Goal: Information Seeking & Learning: Learn about a topic

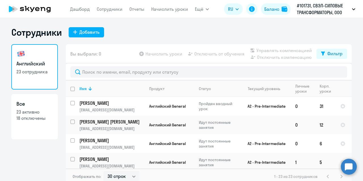
select select "30"
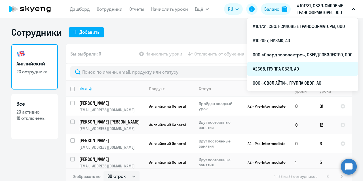
click at [279, 68] on li "#2668, ГРУППА СВЭЛ, АО" at bounding box center [302, 69] width 111 height 14
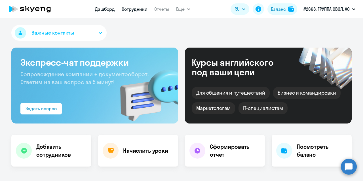
click at [136, 9] on link "Сотрудники" at bounding box center [135, 9] width 26 height 6
select select "30"
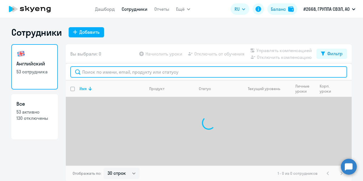
click at [147, 75] on input "text" at bounding box center [208, 71] width 277 height 11
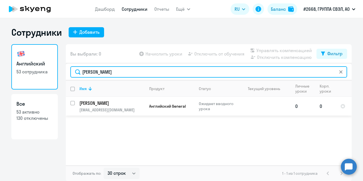
type input "[PERSON_NAME]"
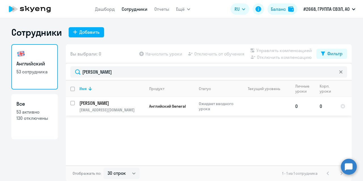
click at [110, 106] on p "[PERSON_NAME]" at bounding box center [111, 103] width 64 height 6
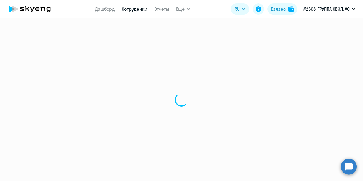
select select "english"
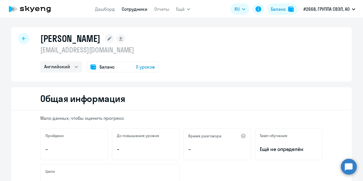
click at [25, 45] on div "[PERSON_NAME] [EMAIL_ADDRESS][DOMAIN_NAME] Английский Баланс 0 уроков" at bounding box center [181, 54] width 341 height 55
click at [23, 42] on div at bounding box center [23, 38] width 11 height 11
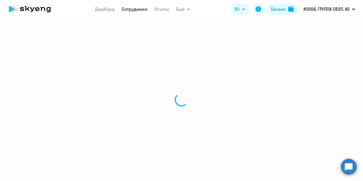
select select "30"
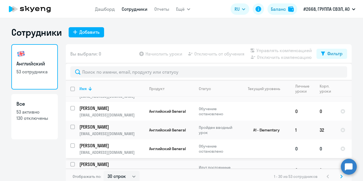
scroll to position [227, 0]
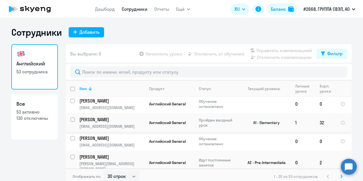
click at [97, 118] on p "[PERSON_NAME]" at bounding box center [111, 120] width 64 height 6
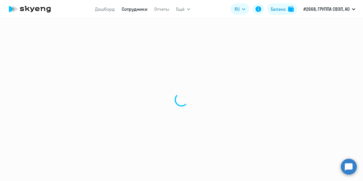
select select "english"
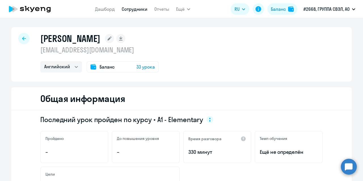
click at [19, 41] on div at bounding box center [23, 38] width 11 height 11
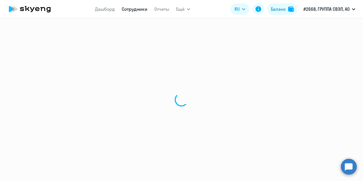
select select "30"
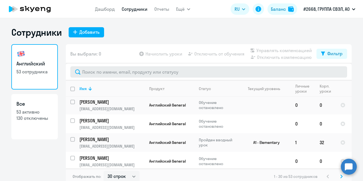
scroll to position [157, 0]
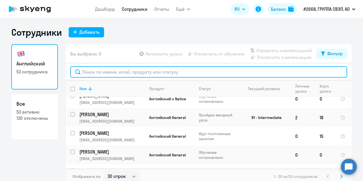
click at [115, 71] on input "text" at bounding box center [208, 71] width 277 height 11
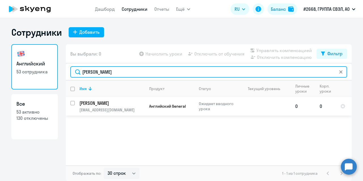
type input "[PERSON_NAME]"
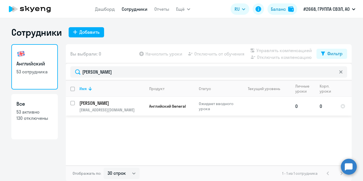
click at [112, 103] on p "[PERSON_NAME]" at bounding box center [111, 103] width 64 height 6
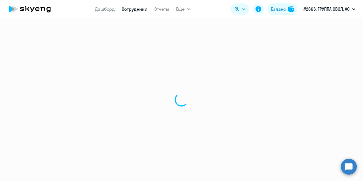
select select "english"
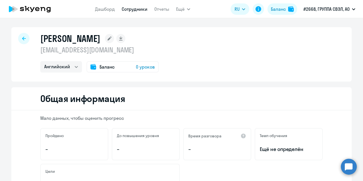
click at [24, 38] on div at bounding box center [23, 38] width 11 height 11
select select "30"
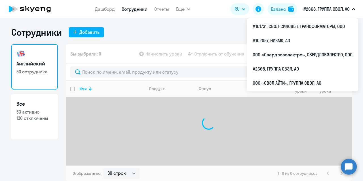
click at [325, 10] on p "#2668, ГРУППА СВЭЛ, АО" at bounding box center [327, 9] width 46 height 7
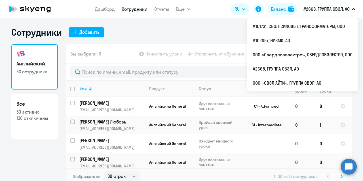
click at [316, 10] on p "#2668, ГРУППА СВЭЛ, АО" at bounding box center [327, 9] width 46 height 7
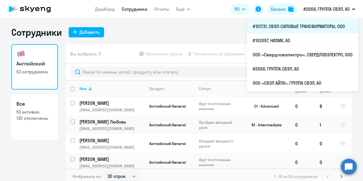
click at [305, 29] on li "#101731, СВЭЛ-СИЛОВЫЕ ТРАНСФОРМАТОРЫ, ООО" at bounding box center [302, 26] width 111 height 14
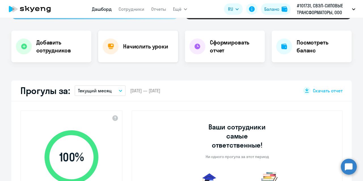
scroll to position [114, 0]
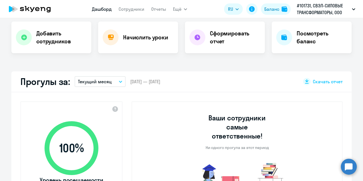
click at [126, 6] on app-menu-item-link "Сотрудники" at bounding box center [132, 9] width 26 height 7
click at [129, 11] on link "Сотрудники" at bounding box center [132, 9] width 26 height 6
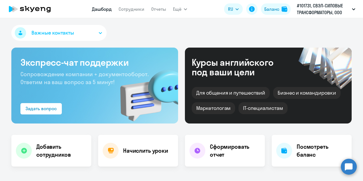
select select "30"
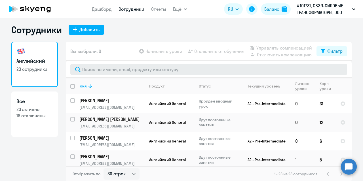
scroll to position [3, 0]
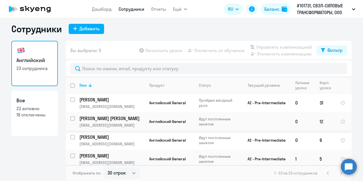
click at [112, 120] on p "[PERSON_NAME] [PERSON_NAME]" at bounding box center [111, 119] width 64 height 6
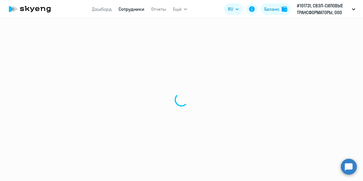
select select "english"
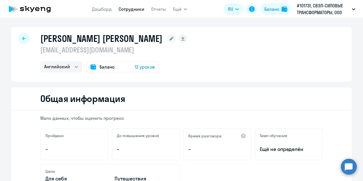
click at [22, 39] on icon at bounding box center [24, 39] width 4 height 4
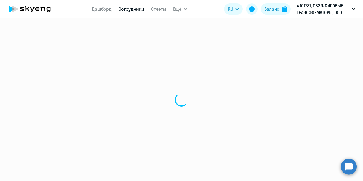
select select "30"
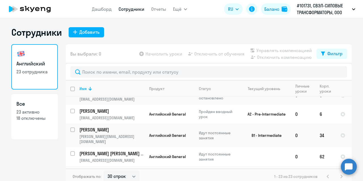
scroll to position [170, 0]
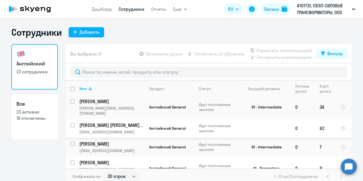
click at [123, 122] on p "[PERSON_NAME] [PERSON_NAME] Олеговна" at bounding box center [111, 125] width 64 height 6
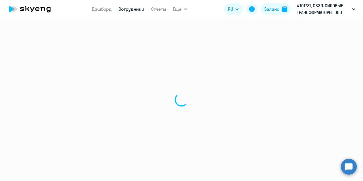
select select "english"
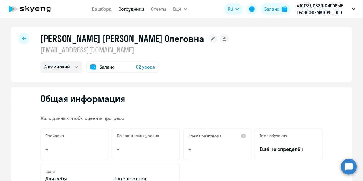
click at [25, 39] on div at bounding box center [23, 38] width 11 height 11
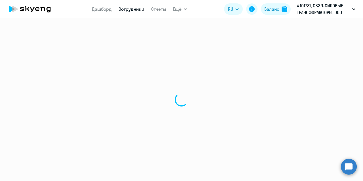
select select "30"
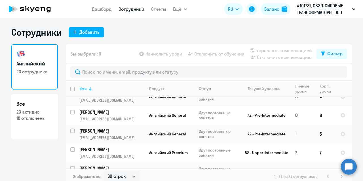
scroll to position [57, 0]
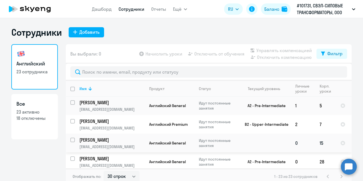
click at [122, 138] on p "[PERSON_NAME]" at bounding box center [111, 140] width 64 height 6
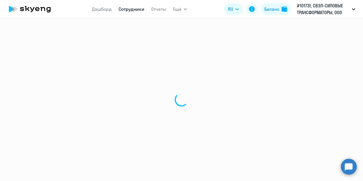
select select "english"
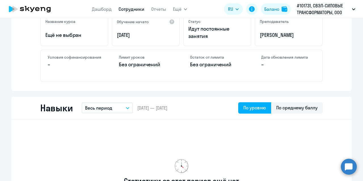
scroll to position [196, 0]
